Goal: Transaction & Acquisition: Purchase product/service

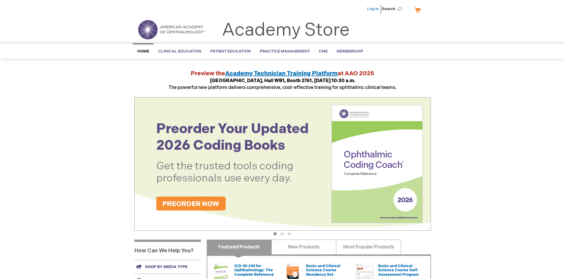
click at [373, 9] on link "Log In" at bounding box center [373, 9] width 12 height 5
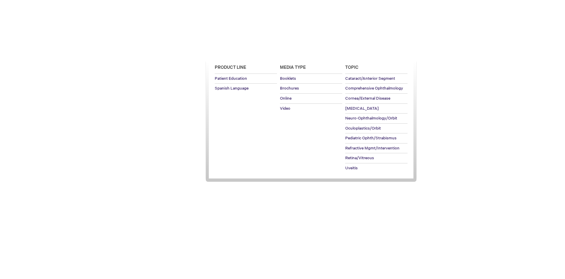
click at [229, 51] on span "Patient Education" at bounding box center [230, 51] width 41 height 5
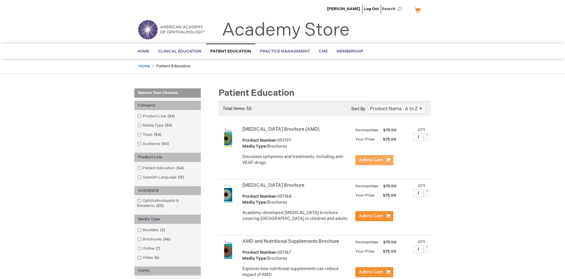
click at [374, 160] on span "Add to Cart" at bounding box center [371, 160] width 24 height 6
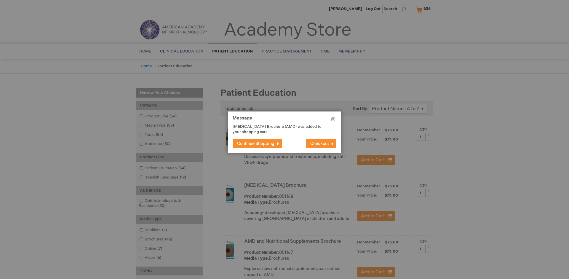
click at [256, 143] on span "Continue Shopping" at bounding box center [255, 143] width 37 height 5
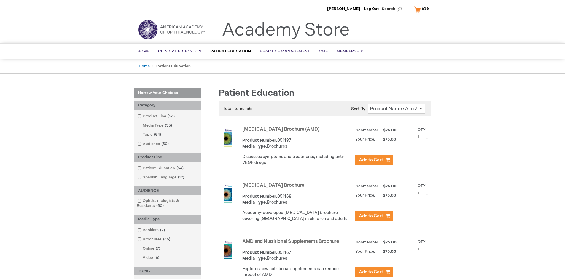
click at [292, 244] on link "AMD and Nutritional Supplements Brochure" at bounding box center [290, 242] width 97 height 6
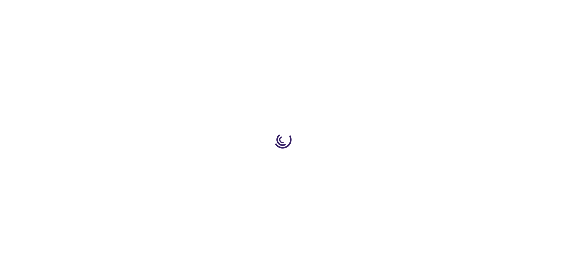
type input "1"
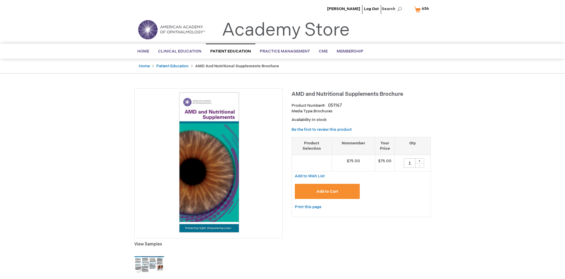
click at [327, 191] on span "Add to Cart" at bounding box center [327, 191] width 22 height 5
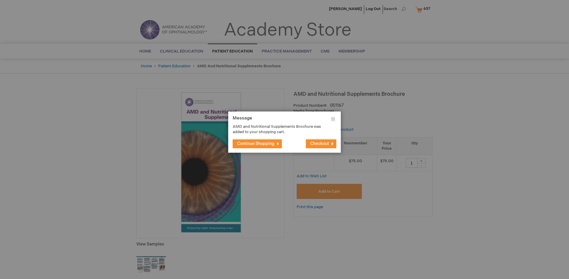
click at [256, 143] on span "Continue Shopping" at bounding box center [255, 143] width 37 height 5
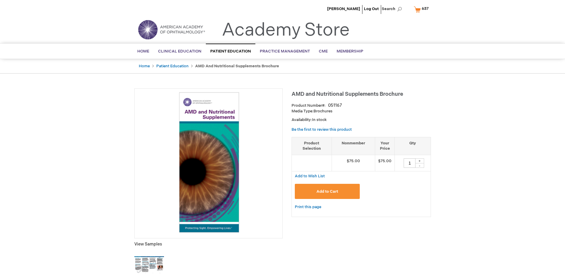
click at [422, 9] on span "637" at bounding box center [425, 8] width 7 height 5
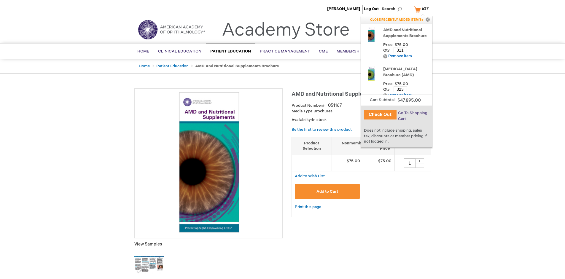
click at [412, 113] on span "Go To Shopping Cart" at bounding box center [412, 116] width 29 height 11
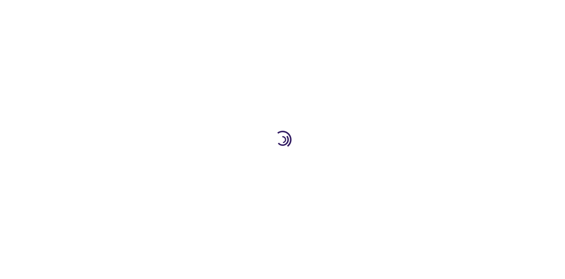
select select "US"
select select "41"
click at [392, 277] on span "Proceed to Checkout" at bounding box center [392, 276] width 39 height 5
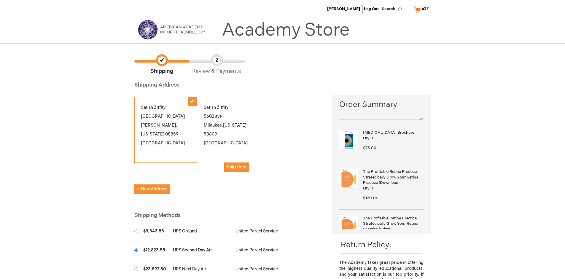
click at [136, 250] on input "radio" at bounding box center [136, 250] width 4 height 4
